Goal: Information Seeking & Learning: Learn about a topic

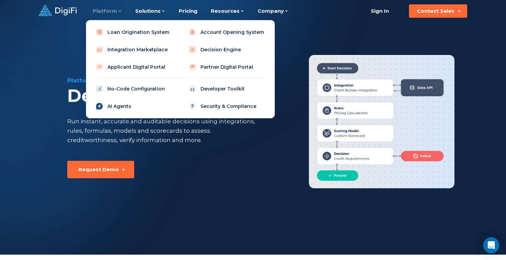
click at [123, 107] on link "AI Agents" at bounding box center [133, 105] width 85 height 13
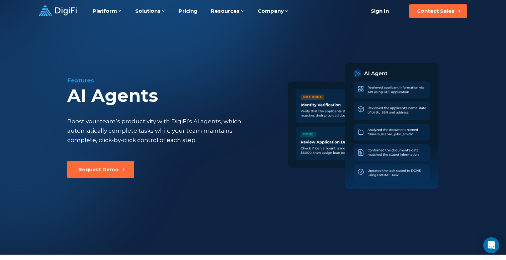
click at [141, 116] on div "Features AI Agents Boost your team’s productivity with DigiFi’s AI agents, whic…" at bounding box center [177, 118] width 221 height 84
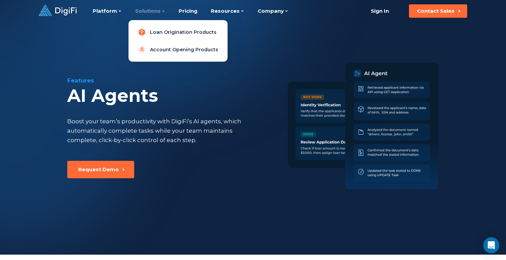
click at [152, 32] on link "Loan Origination Products" at bounding box center [178, 31] width 88 height 13
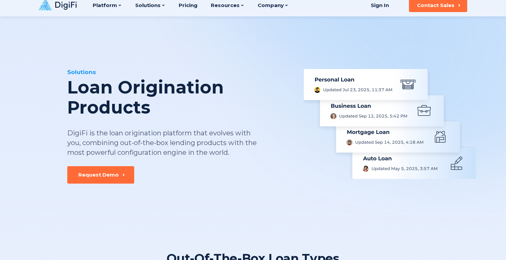
scroll to position [7, 0]
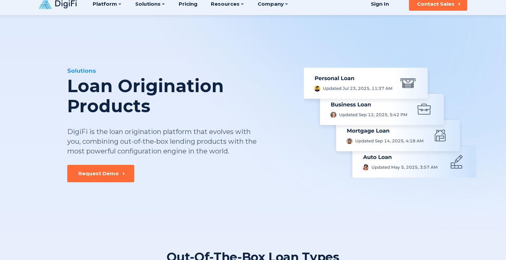
click at [216, 147] on div "DigiFi is the loan origination platform that evolves with you, combining out-of…" at bounding box center [162, 141] width 190 height 29
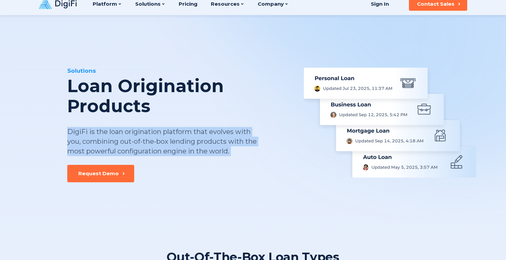
click at [216, 147] on div "DigiFi is the loan origination platform that evolves with you, combining out-of…" at bounding box center [162, 141] width 190 height 29
click at [220, 150] on div "DigiFi is the loan origination platform that evolves with you, combining out-of…" at bounding box center [162, 141] width 190 height 29
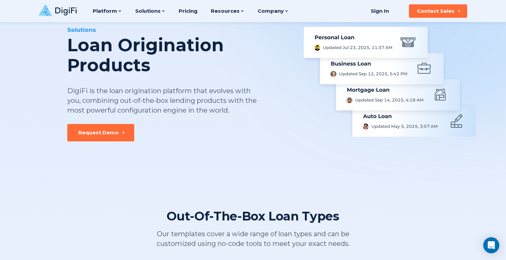
scroll to position [0, 0]
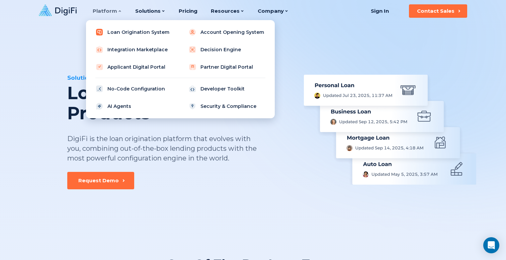
click at [130, 34] on link "Loan Origination System" at bounding box center [133, 31] width 85 height 13
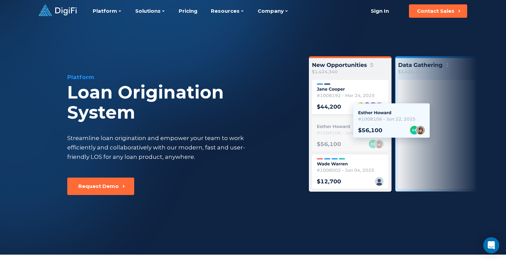
click at [70, 9] on icon at bounding box center [58, 10] width 38 height 11
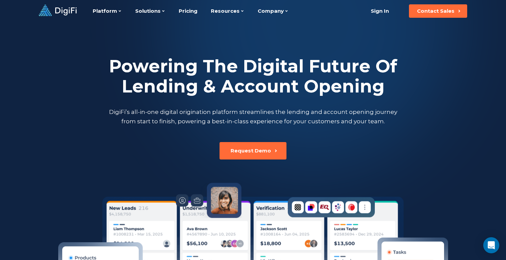
click at [123, 129] on div "Powering The Digital Future Of Lending & Account Opening DigiFi’s all-in-one di…" at bounding box center [253, 90] width 372 height 137
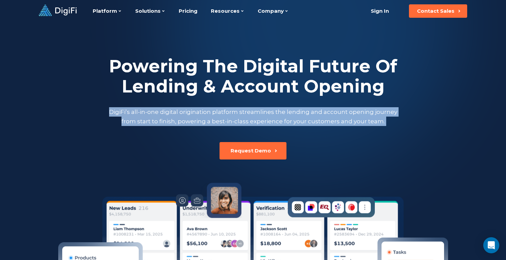
click at [194, 88] on h2 "Powering The Digital Future Of Lending & Account Opening" at bounding box center [252, 76] width 291 height 40
